Goal: Information Seeking & Learning: Learn about a topic

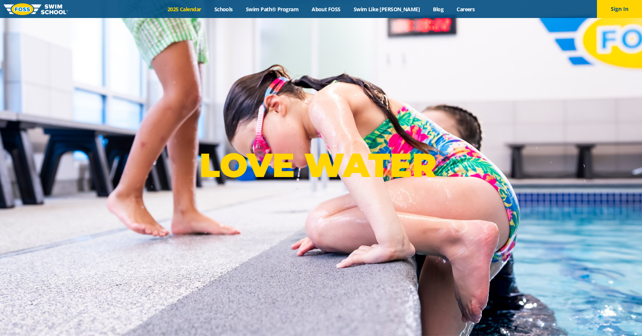
click at [197, 9] on link "2025 Calendar" at bounding box center [184, 9] width 47 height 7
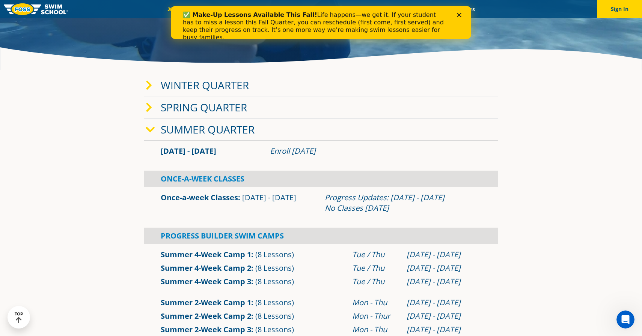
click at [150, 129] on icon at bounding box center [150, 130] width 9 height 11
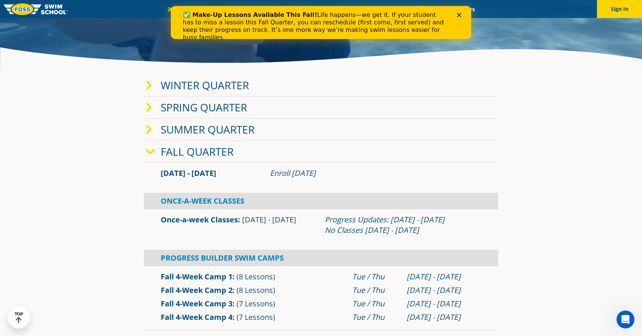
click at [149, 149] on icon at bounding box center [150, 152] width 9 height 11
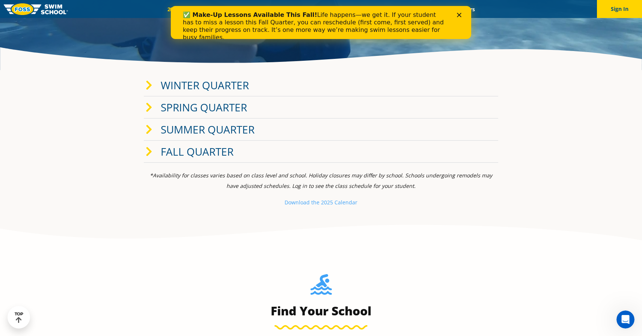
click at [149, 149] on icon at bounding box center [149, 152] width 7 height 11
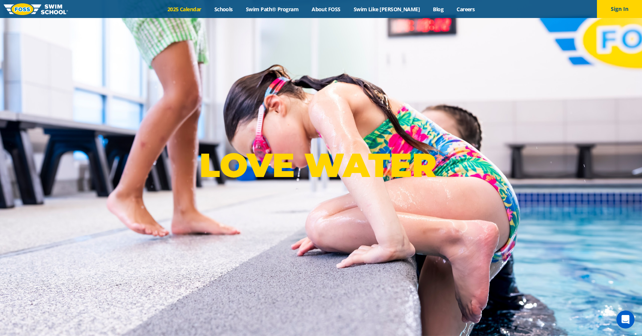
click at [189, 11] on link "2025 Calendar" at bounding box center [184, 9] width 47 height 7
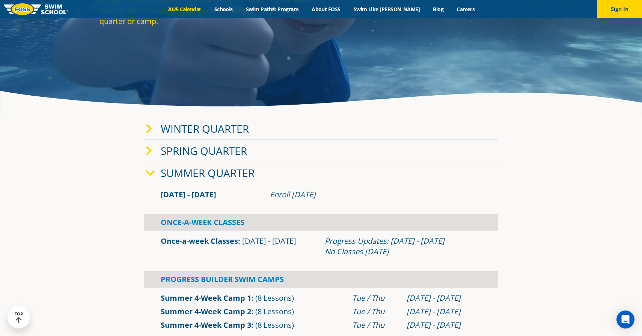
scroll to position [135, 0]
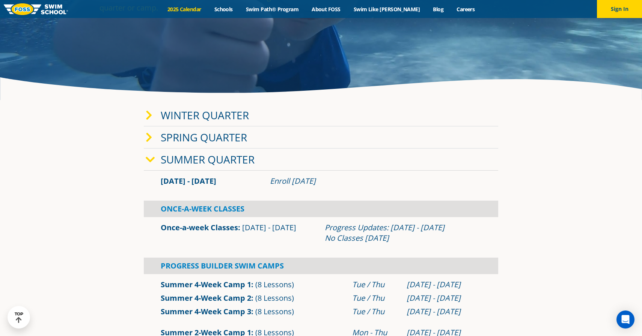
click at [152, 160] on icon at bounding box center [150, 160] width 9 height 11
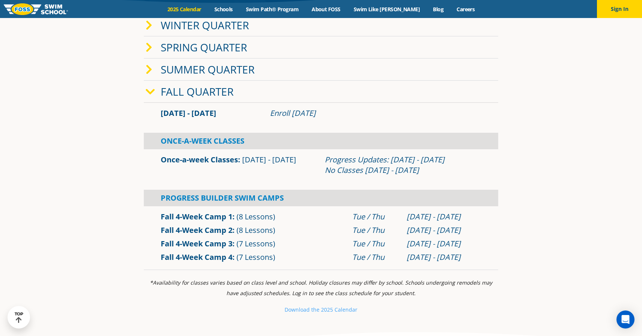
scroll to position [240, 0]
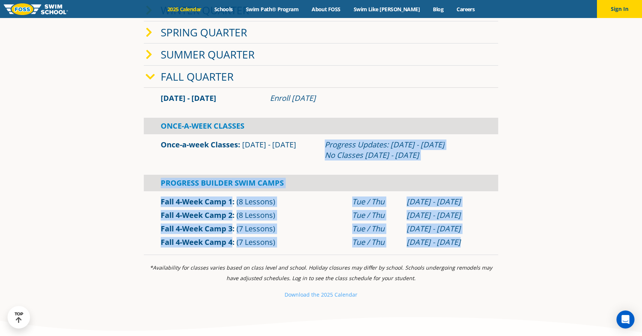
drag, startPoint x: 333, startPoint y: 143, endPoint x: 473, endPoint y: 246, distance: 173.6
click at [473, 246] on div "Sep 2 - Dec 22 Enroll July 29, 2025 Once-A-Week Classes Once-a-week Classes" at bounding box center [321, 171] width 354 height 167
click at [473, 246] on div "Nov 25 - Dec 18" at bounding box center [444, 242] width 75 height 11
